Goal: Information Seeking & Learning: Find specific fact

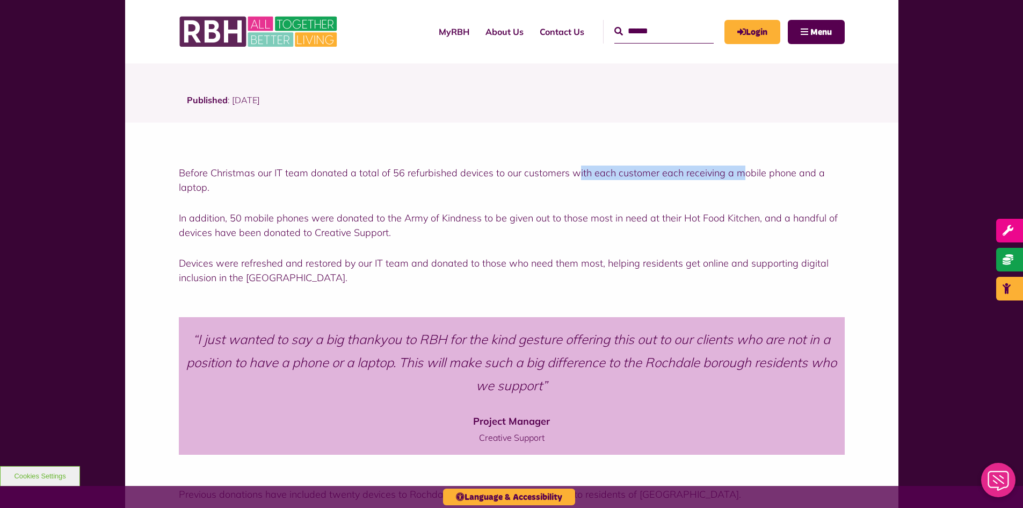
click at [737, 179] on p "Before Christmas our IT team donated a total of 56 refurbished devices to our c…" at bounding box center [512, 179] width 666 height 29
click at [738, 185] on p "Before Christmas our IT team donated a total of 56 refurbished devices to our c…" at bounding box center [512, 179] width 666 height 29
drag, startPoint x: 637, startPoint y: 171, endPoint x: 733, endPoint y: 183, distance: 96.4
click at [733, 182] on p "Before Christmas our IT team donated a total of 56 refurbished devices to our c…" at bounding box center [512, 179] width 666 height 29
click at [704, 200] on div "Before Christmas our IT team donated a total of 56 refurbished devices to our c…" at bounding box center [512, 224] width 666 height 119
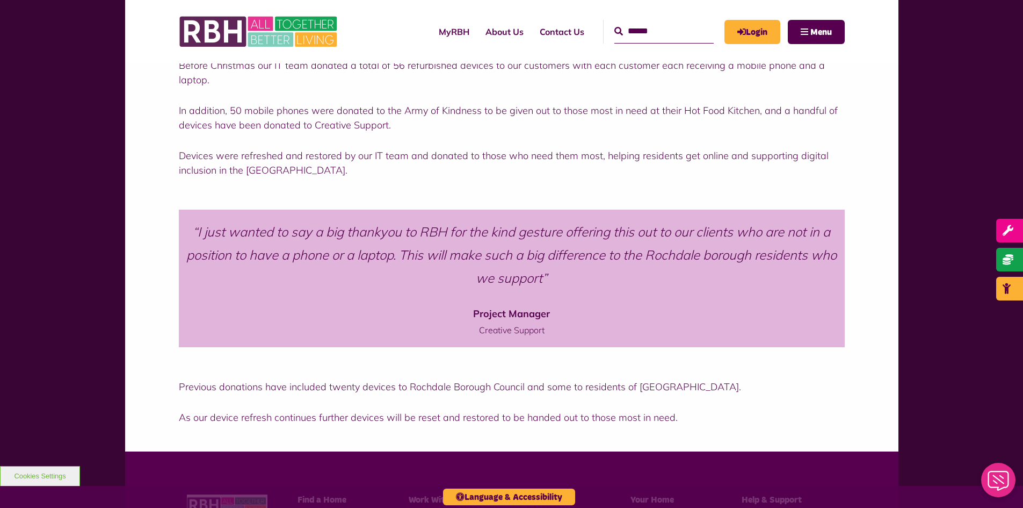
scroll to position [430, 0]
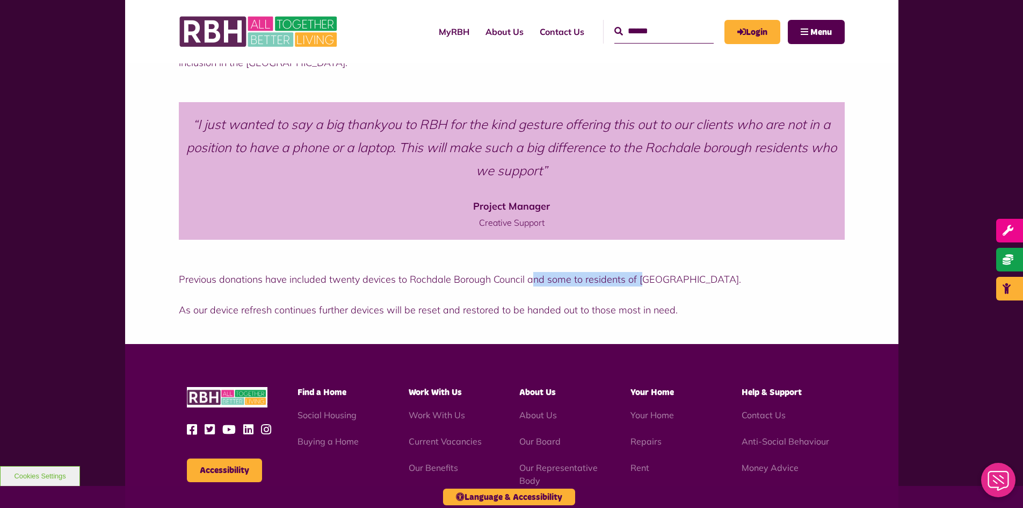
drag, startPoint x: 535, startPoint y: 281, endPoint x: 644, endPoint y: 284, distance: 109.6
click at [640, 283] on p "Previous donations have included twenty devices to Rochdale Borough Council and…" at bounding box center [512, 279] width 666 height 15
click at [686, 289] on div "Previous donations have included twenty devices to Rochdale Borough Council and…" at bounding box center [512, 294] width 666 height 45
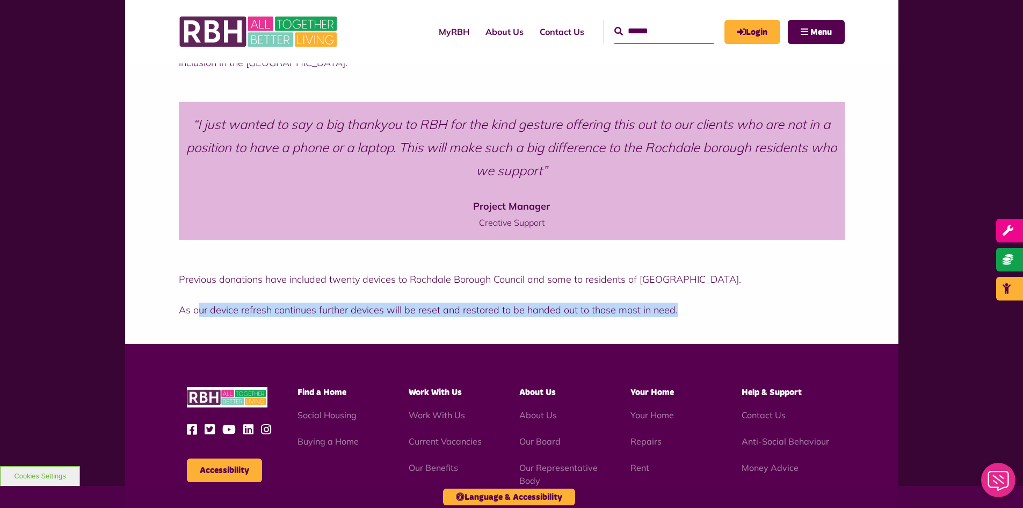
drag, startPoint x: 198, startPoint y: 313, endPoint x: 681, endPoint y: 319, distance: 483.0
click at [674, 322] on div "Previous donations have included twenty devices to Rochdale Borough Council and…" at bounding box center [512, 304] width 774 height 77
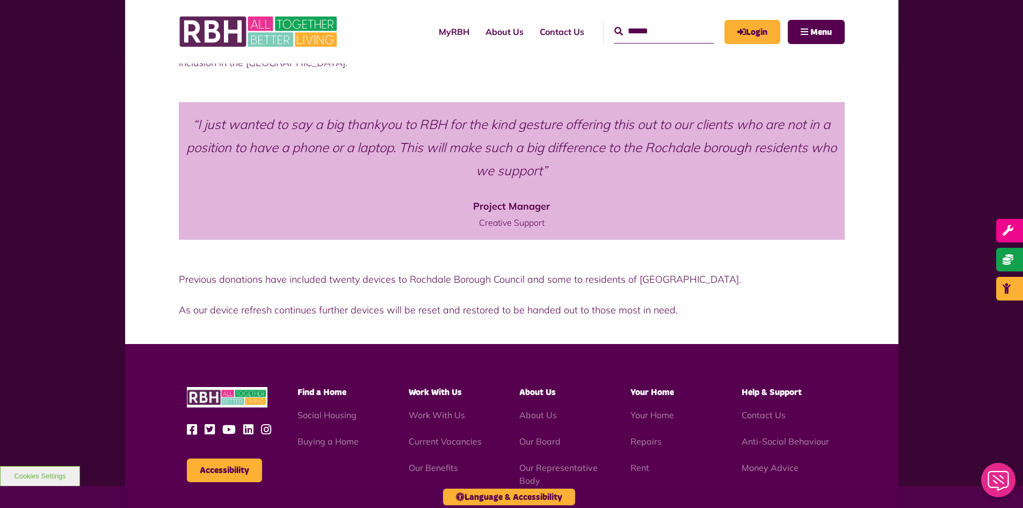
click at [696, 315] on p "As our device refresh continues further devices will be reset and restored to b…" at bounding box center [512, 309] width 666 height 15
drag, startPoint x: 330, startPoint y: 311, endPoint x: 565, endPoint y: 309, distance: 234.8
click at [565, 309] on p "As our device refresh continues further devices will be reset and restored to b…" at bounding box center [512, 309] width 666 height 15
click at [584, 309] on p "As our device refresh continues further devices will be reset and restored to b…" at bounding box center [512, 309] width 666 height 15
drag, startPoint x: 459, startPoint y: 313, endPoint x: 579, endPoint y: 313, distance: 119.3
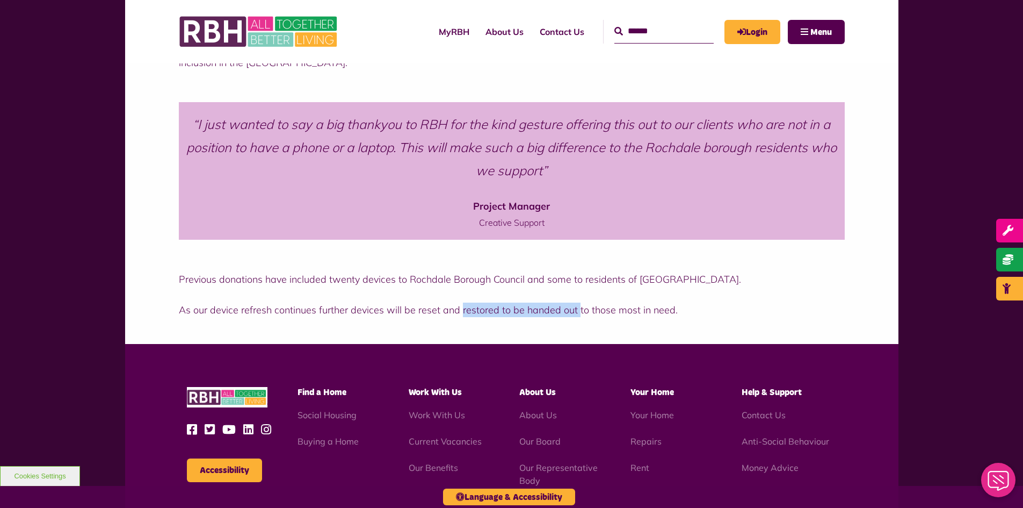
click at [578, 313] on p "As our device refresh continues further devices will be reset and restored to b…" at bounding box center [512, 309] width 666 height 15
click at [613, 313] on p "As our device refresh continues further devices will be reset and restored to b…" at bounding box center [512, 309] width 666 height 15
click at [684, 312] on p "As our device refresh continues further devices will be reset and restored to b…" at bounding box center [512, 309] width 666 height 15
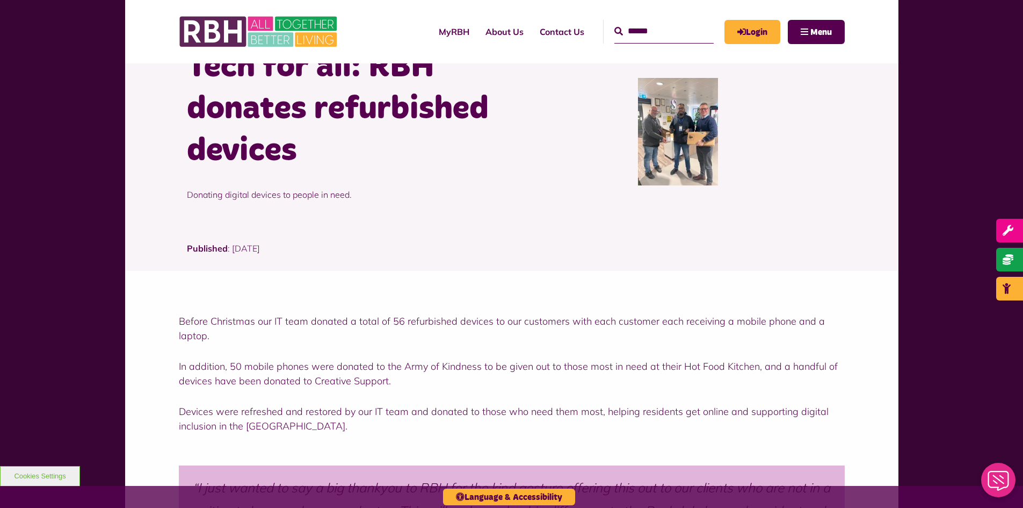
scroll to position [107, 0]
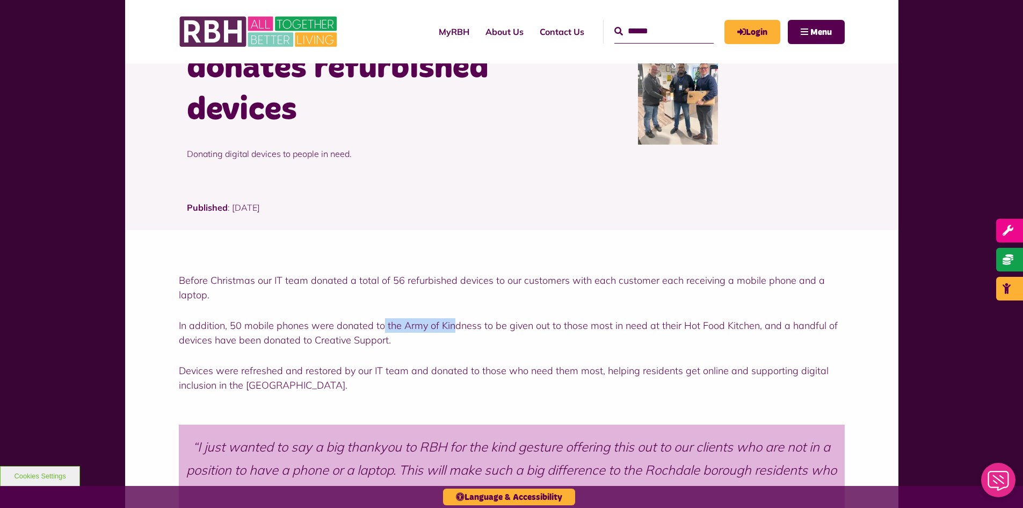
drag, startPoint x: 414, startPoint y: 323, endPoint x: 454, endPoint y: 327, distance: 39.9
click at [454, 327] on p "In addition, 50 mobile phones were donated to the Army of Kindness to be given …" at bounding box center [512, 332] width 666 height 29
click at [466, 329] on p "In addition, 50 mobile phones were donated to the Army of Kindness to be given …" at bounding box center [512, 332] width 666 height 29
drag, startPoint x: 477, startPoint y: 326, endPoint x: 401, endPoint y: 322, distance: 75.3
click at [401, 322] on p "In addition, 50 mobile phones were donated to the Army of Kindness to be given …" at bounding box center [512, 332] width 666 height 29
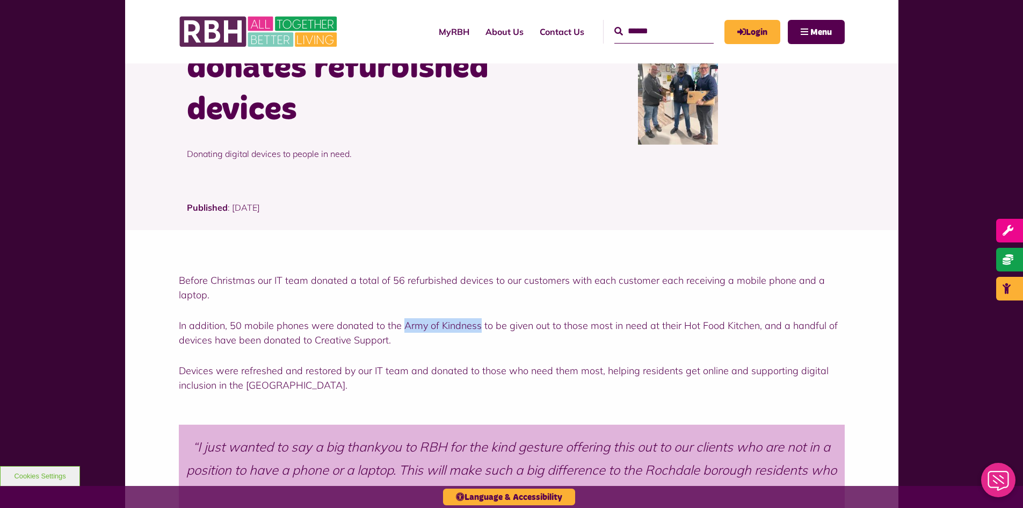
copy p "Army of Kindness"
click at [454, 356] on div "Before Christmas our IT team donated a total of 56 refurbished devices to our c…" at bounding box center [512, 332] width 666 height 119
drag, startPoint x: 313, startPoint y: 340, endPoint x: 389, endPoint y: 335, distance: 76.4
click at [389, 335] on p "In addition, 50 mobile phones were donated to the Army of Kindness to be given …" at bounding box center [512, 332] width 666 height 29
copy p "Creative Support."
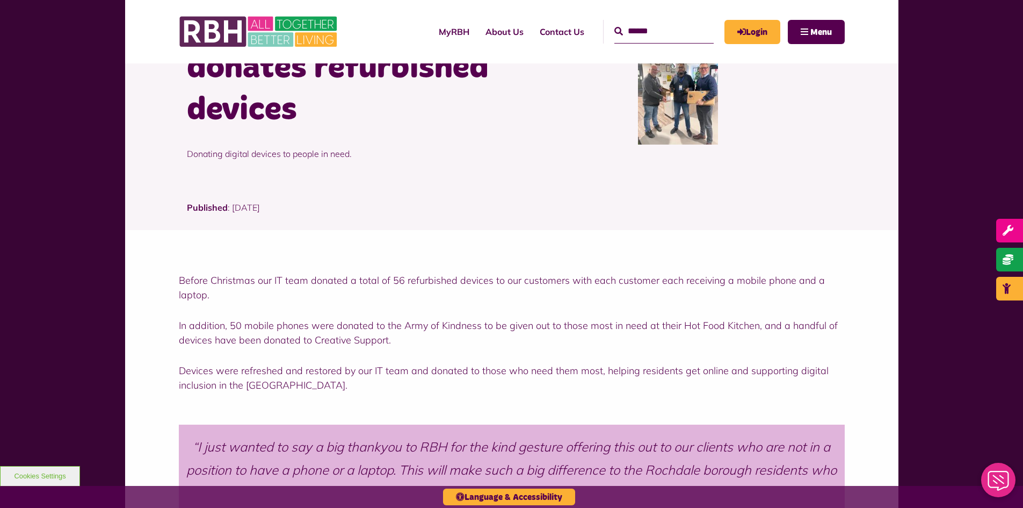
click at [692, 344] on p "In addition, 50 mobile phones were donated to the Army of Kindness to be given …" at bounding box center [512, 332] width 666 height 29
click at [472, 340] on p "In addition, 50 mobile phones were donated to the Army of Kindness to be given …" at bounding box center [512, 332] width 666 height 29
drag, startPoint x: 403, startPoint y: 326, endPoint x: 478, endPoint y: 323, distance: 74.7
click at [478, 323] on p "In addition, 50 mobile phones were donated to the Army of Kindness to be given …" at bounding box center [512, 332] width 666 height 29
copy p "Army of Kindness"
